Goal: Check status

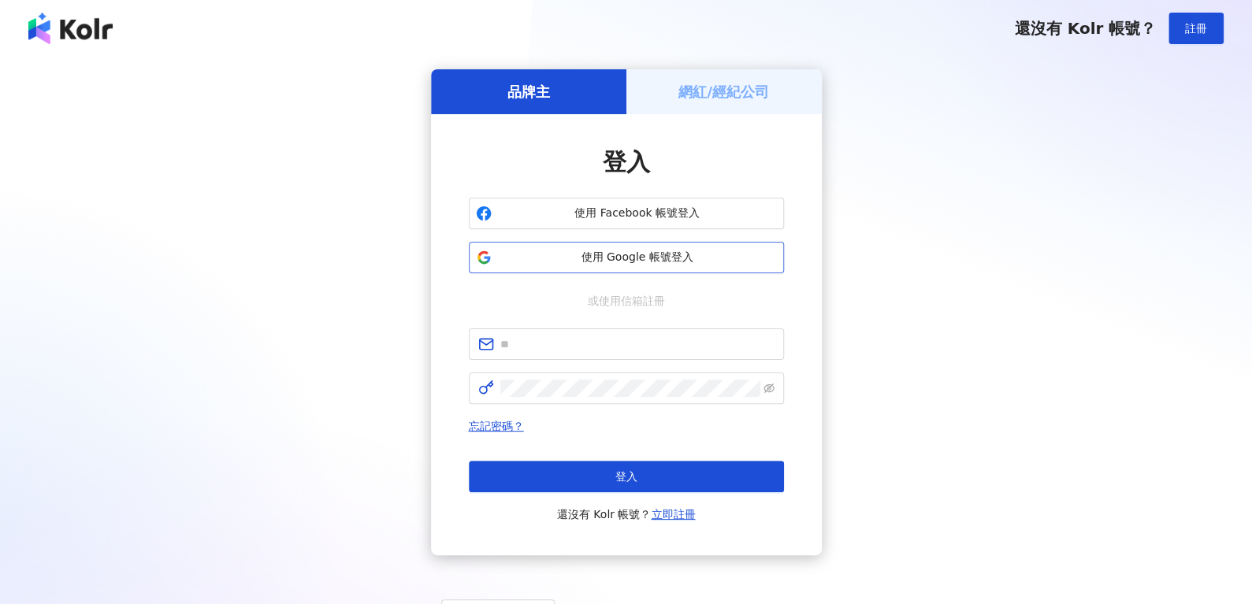
click at [581, 256] on span "使用 Google 帳號登入" at bounding box center [637, 258] width 279 height 16
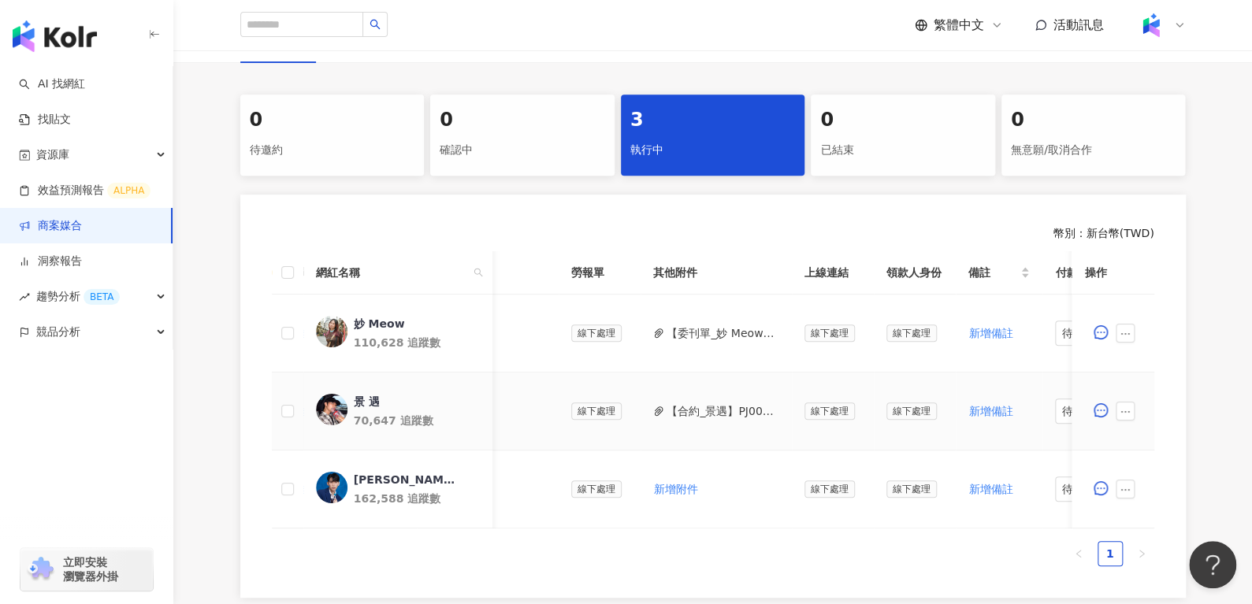
scroll to position [0, 637]
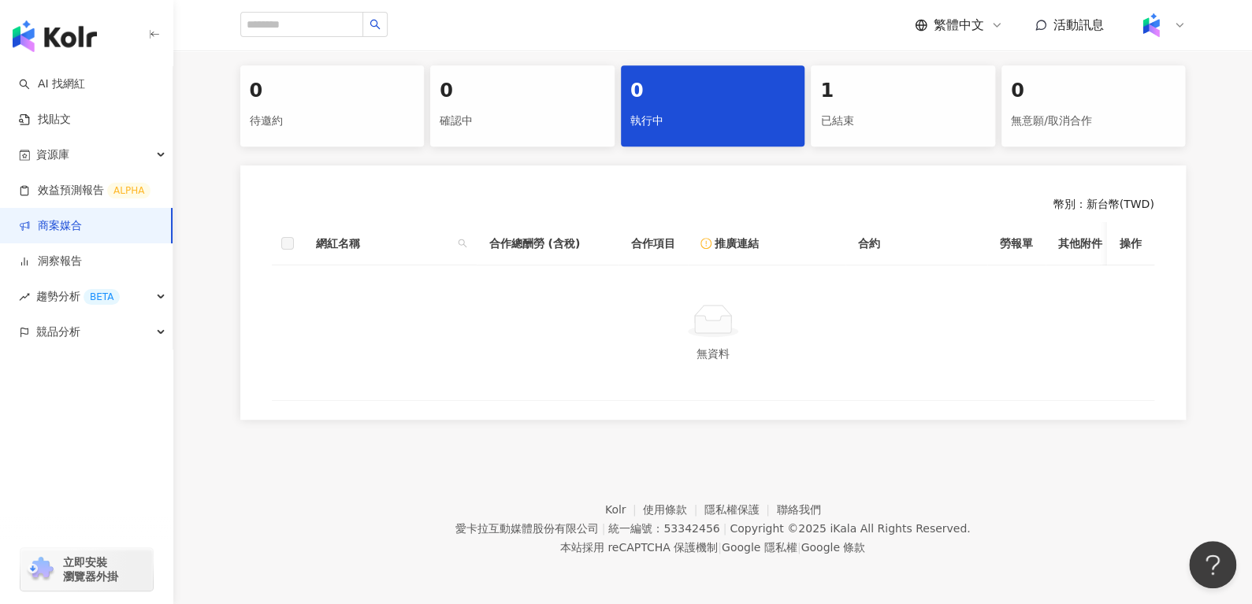
scroll to position [310, 0]
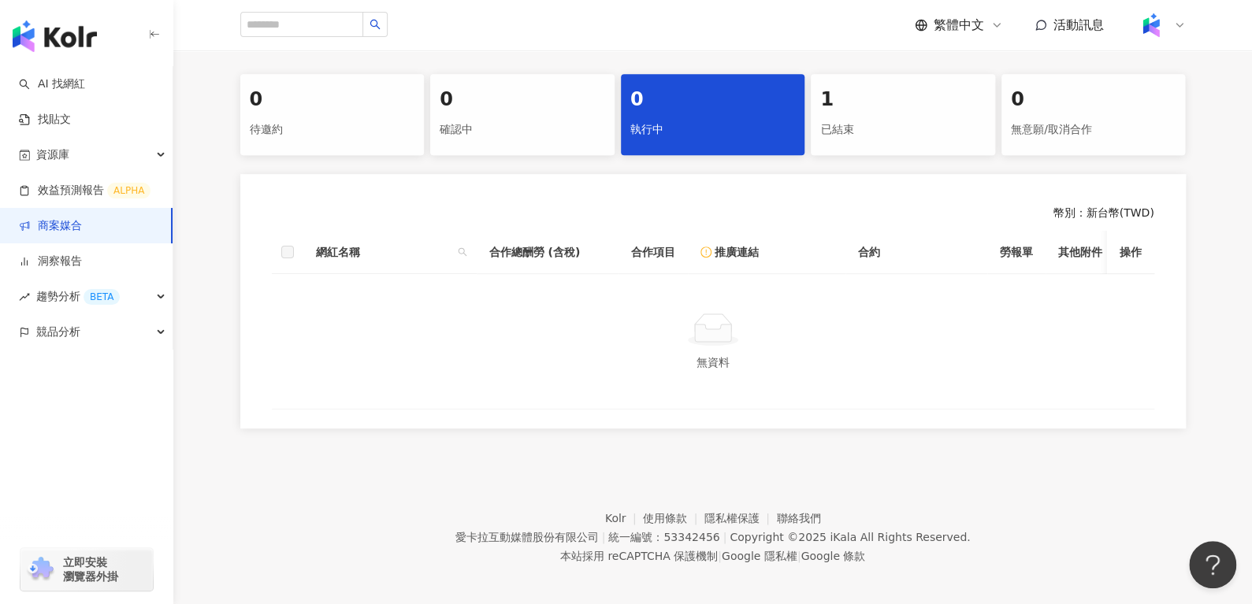
click at [897, 162] on div "0 待邀約 0 確認中 0 執行中 1 已結束 0 無意願/取消合作 幣別 ： 新台幣 ( TWD ) 網紅名稱 合作總酬勞 (含稅) 合作項目 推廣連結 合…" at bounding box center [713, 251] width 1008 height 355
click at [871, 132] on div "已結束" at bounding box center [902, 130] width 165 height 27
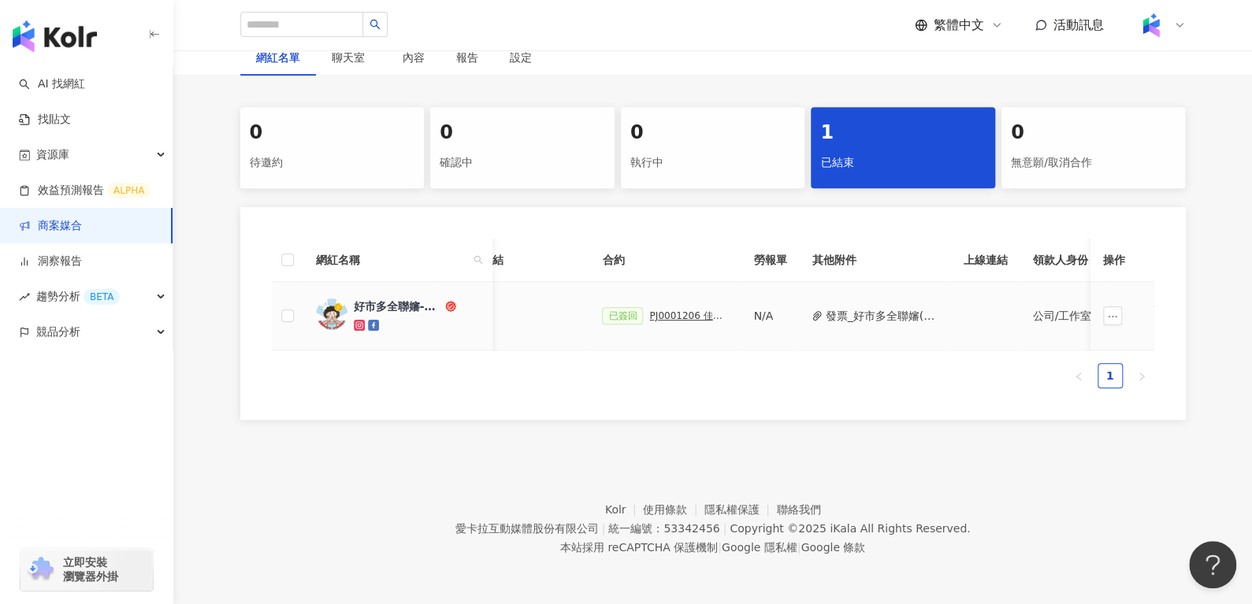
scroll to position [0, 343]
click at [644, 310] on div "PJ0001206 佳格_桂格完膳均衡_新品粉_2025Q1_活動確認單" at bounding box center [683, 315] width 79 height 11
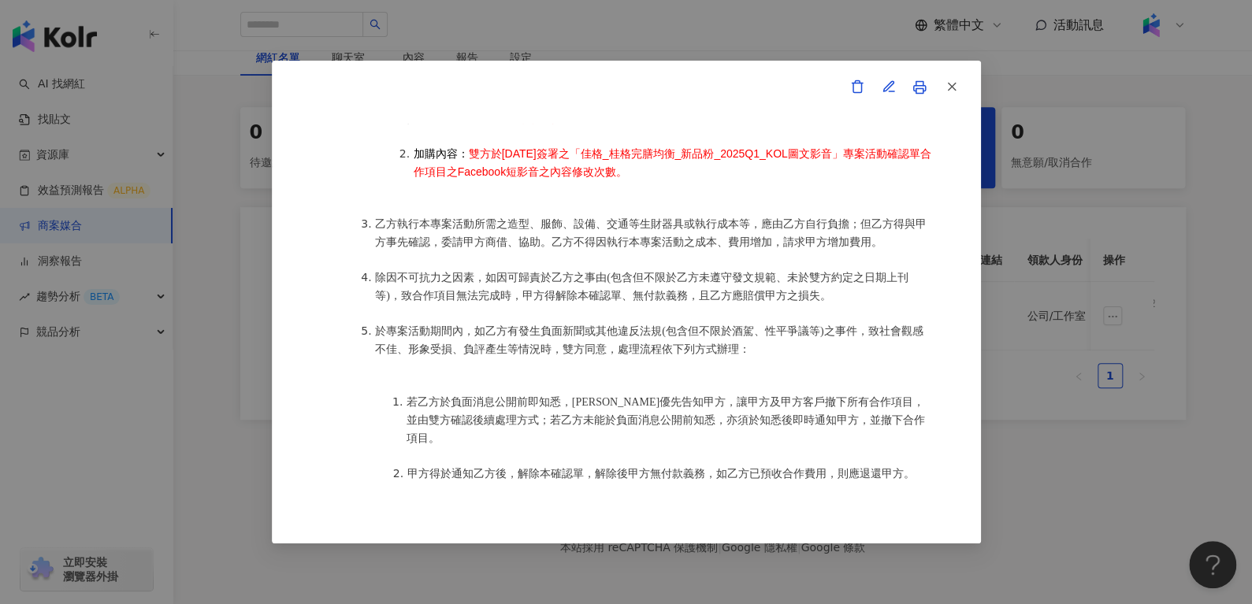
scroll to position [763, 0]
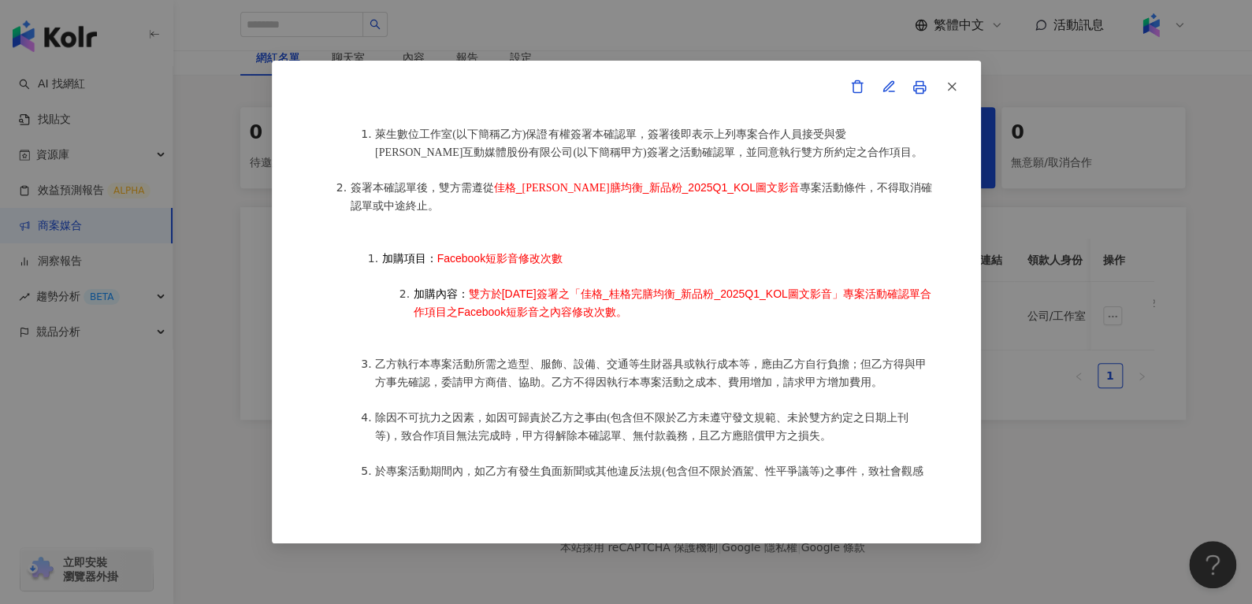
drag, startPoint x: 471, startPoint y: 283, endPoint x: 734, endPoint y: 290, distance: 263.2
click at [734, 290] on li "加購內容： 雙方於2025年1月3日簽署之「佳格_桂格完膳均衡_新品粉_2025Q1_KOL圖文影音」專案活動確認單合作項目之Facebook短影音之內容修改…" at bounding box center [674, 302] width 520 height 35
drag, startPoint x: 455, startPoint y: 301, endPoint x: 546, endPoint y: 316, distance: 92.6
click at [546, 316] on ol "加購項目： Facebook短影音修改次數 加購內容： 雙方於2025年1月3日簽署之「佳格_桂格完膳均衡_新品粉_2025Q1_KOL圖文影音」專案活動確認…" at bounding box center [642, 285] width 583 height 106
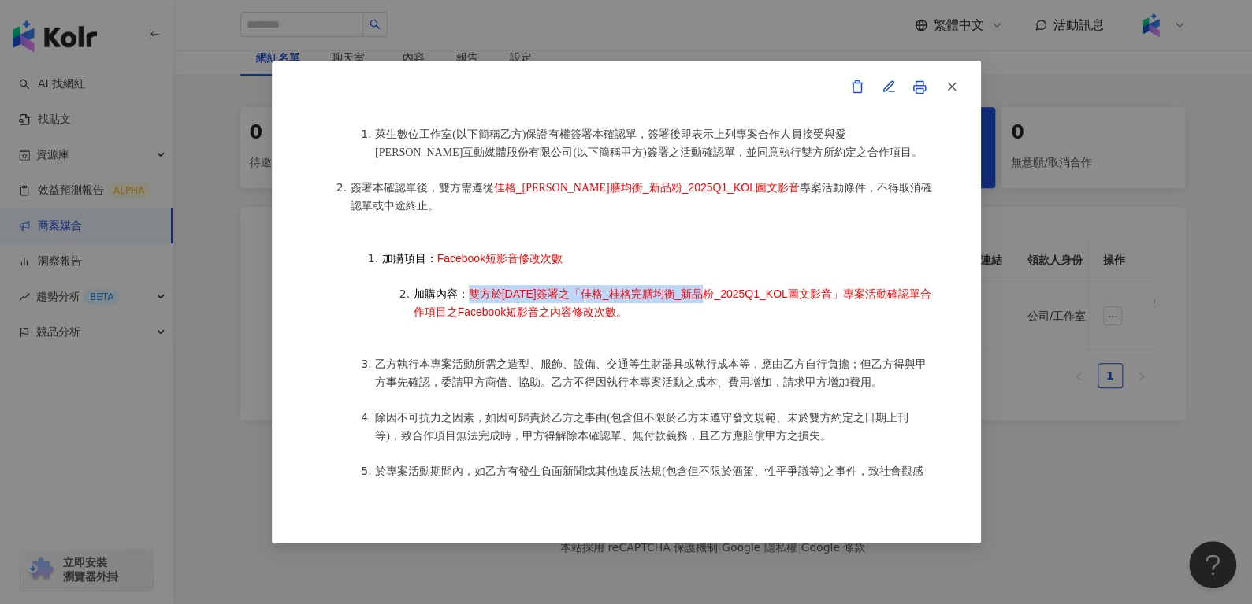
drag, startPoint x: 469, startPoint y: 280, endPoint x: 708, endPoint y: 290, distance: 239.7
click at [708, 290] on li "加購內容： 雙方於2025年1月3日簽署之「佳格_桂格完膳均衡_新品粉_2025Q1_KOL圖文影音」專案活動確認單合作項目之Facebook短影音之內容修改…" at bounding box center [674, 302] width 520 height 35
drag, startPoint x: 696, startPoint y: 305, endPoint x: 463, endPoint y: 276, distance: 235.0
click at [463, 285] on li "加購內容： 雙方於2025年1月3日簽署之「佳格_桂格完膳均衡_新品粉_2025Q1_KOL圖文影音」專案活動確認單合作項目之Facebook短影音之內容修改…" at bounding box center [674, 302] width 520 height 35
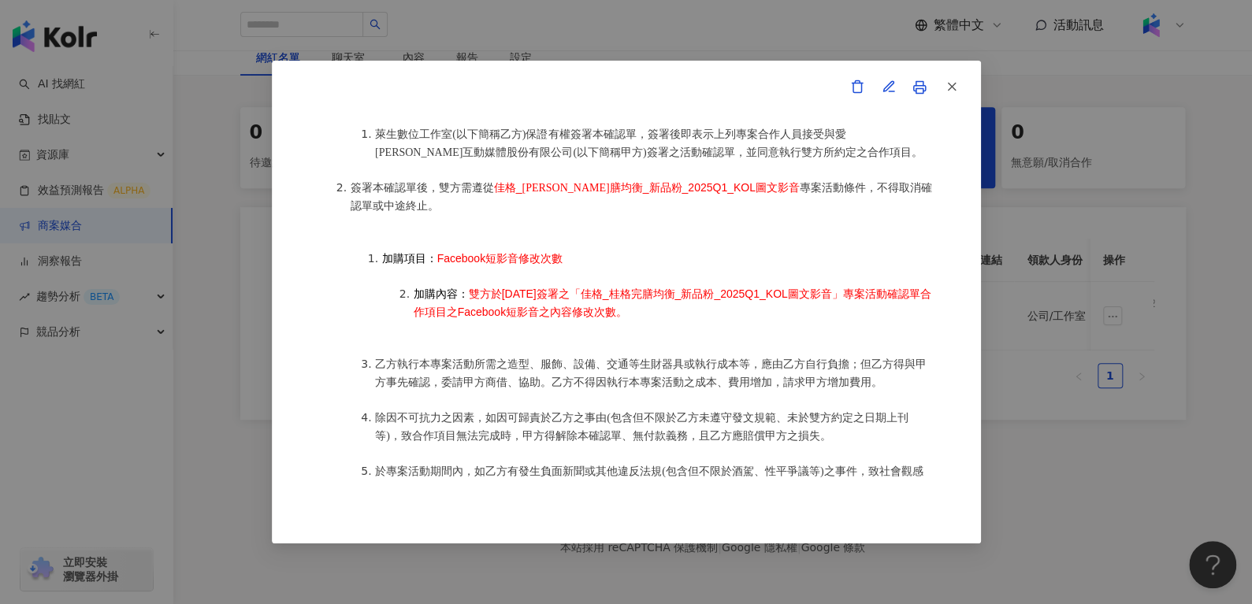
copy span "雙方於2025年1月3日簽署之「佳格_桂格完膳均衡_新品粉_2025Q1_KOL圖文影音」專案活動確認單合作項目之Facebook短影音之內容修改次數。"
